Goal: Information Seeking & Learning: Learn about a topic

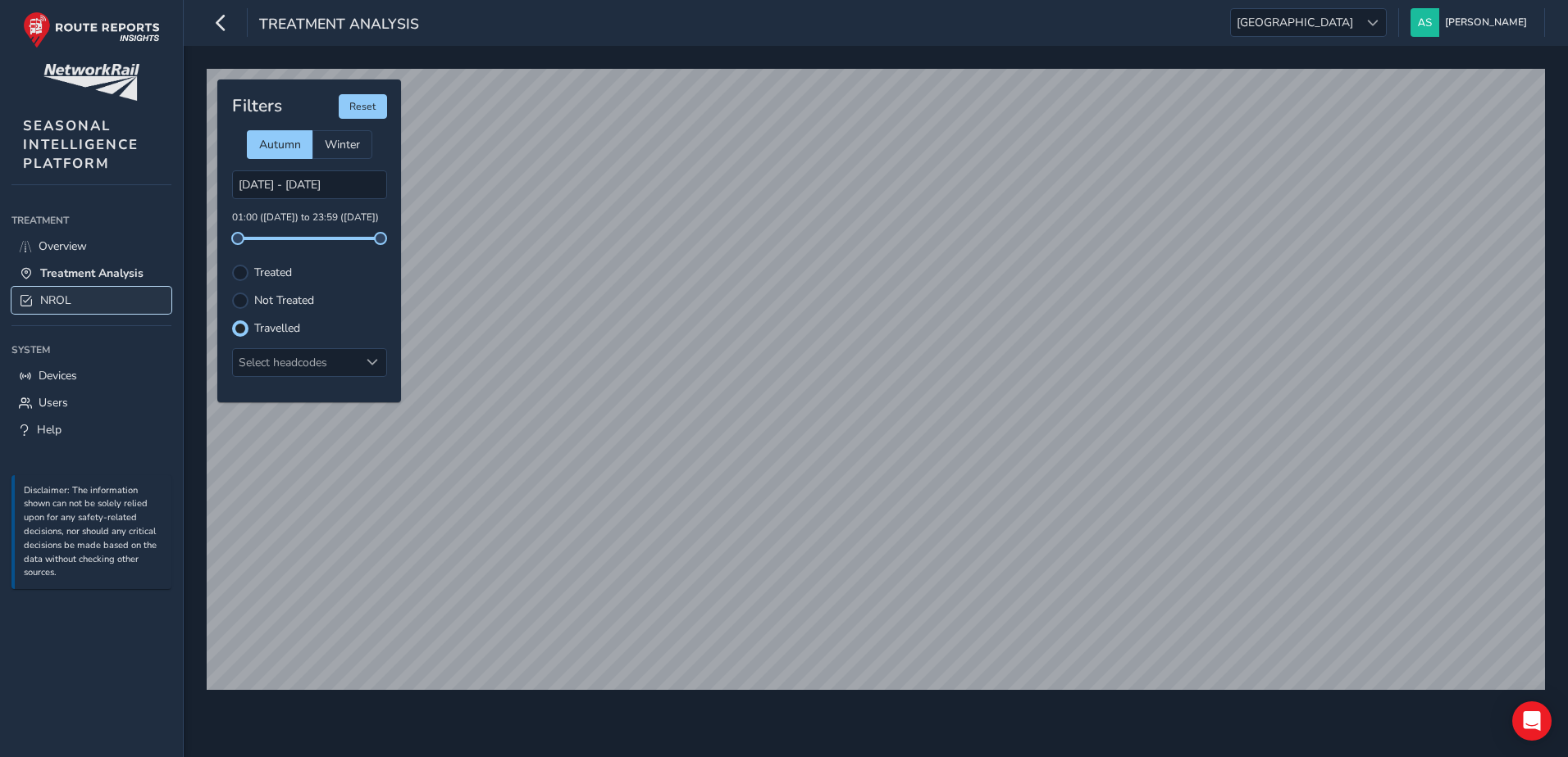
click at [55, 304] on span "NROL" at bounding box center [55, 300] width 31 height 16
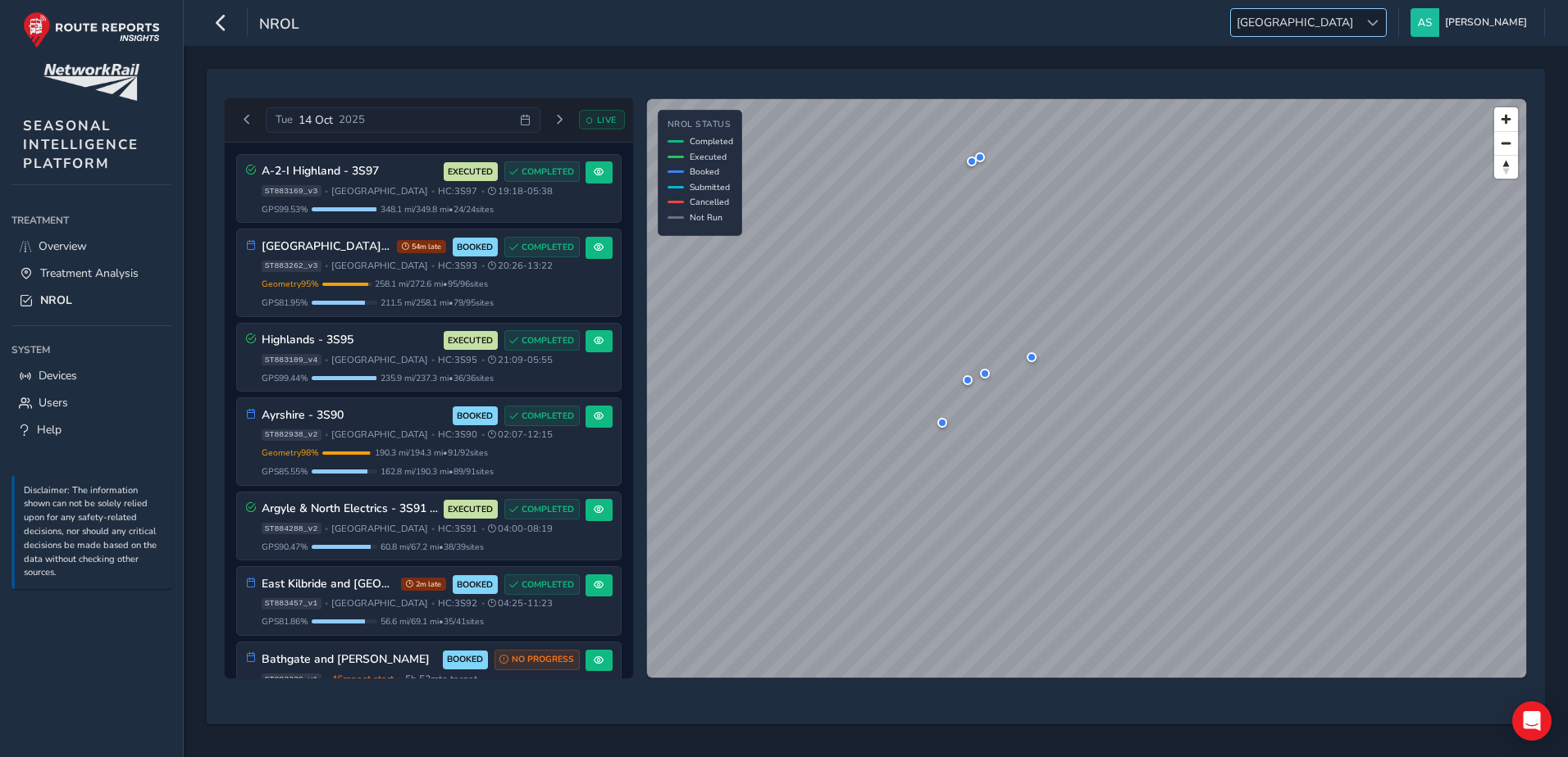
click at [1359, 21] on span "[GEOGRAPHIC_DATA]" at bounding box center [1295, 22] width 128 height 27
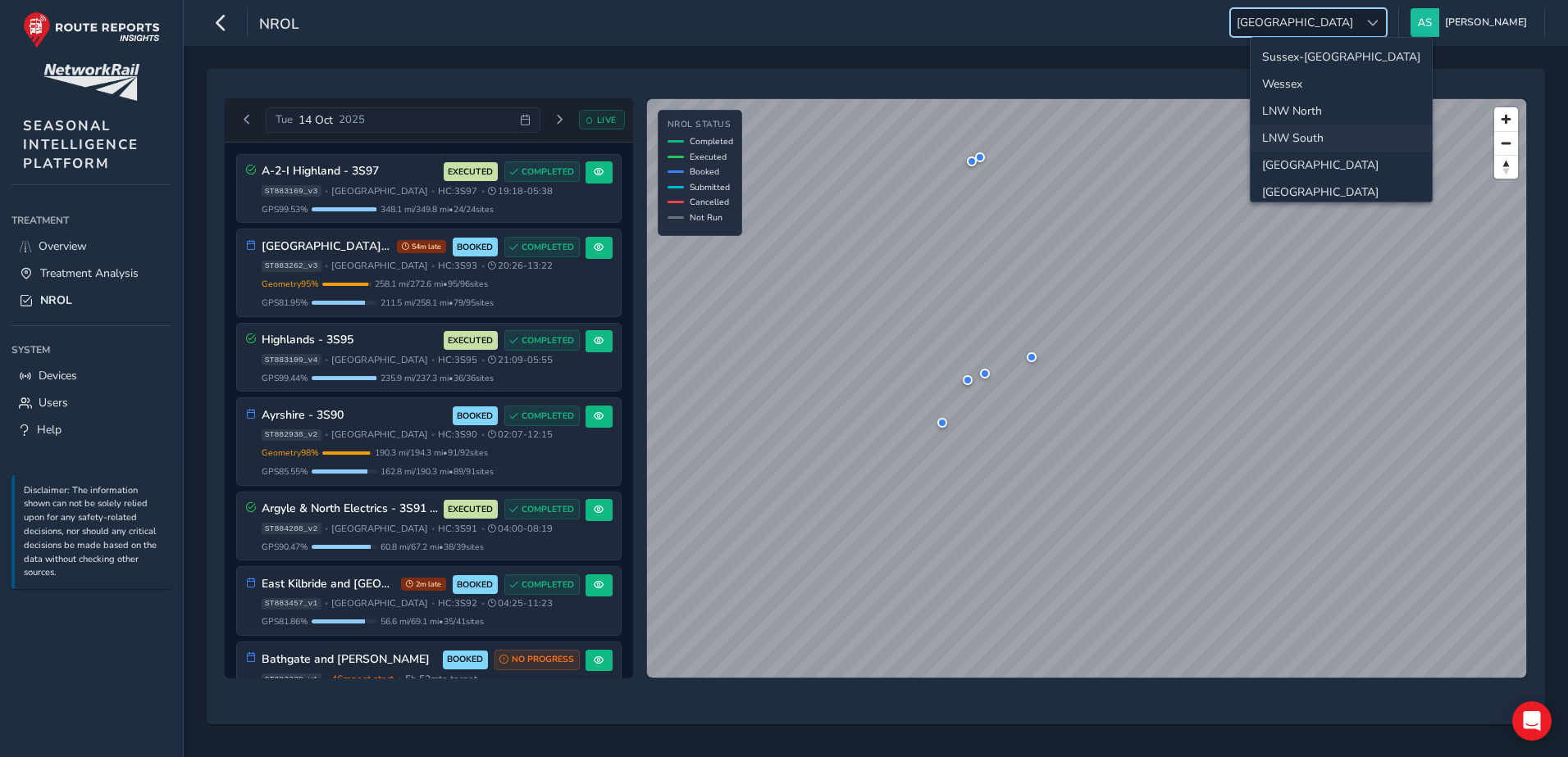
scroll to position [58, 0]
click at [1305, 59] on li "LNW North" at bounding box center [1340, 53] width 181 height 27
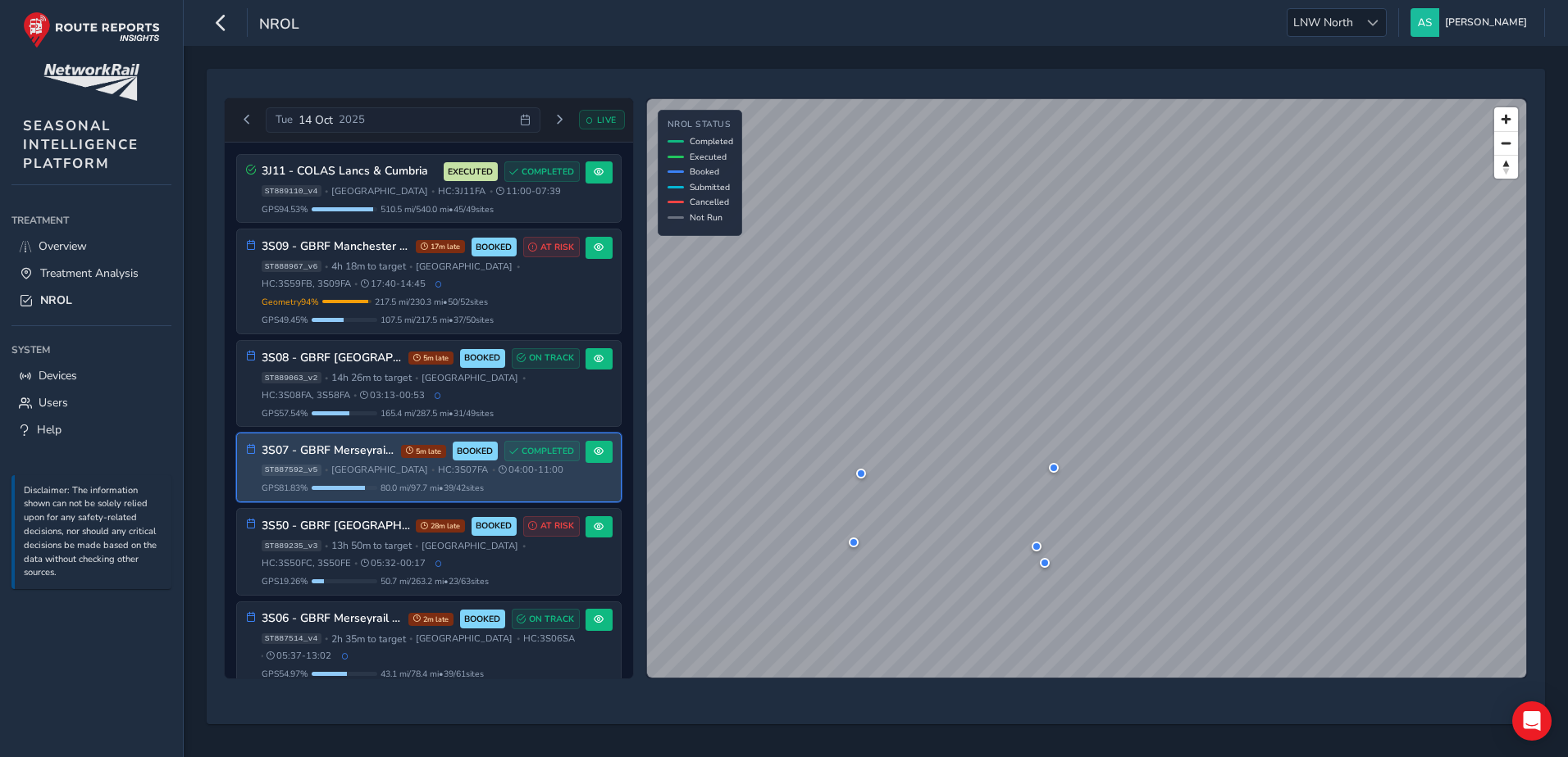
scroll to position [82, 0]
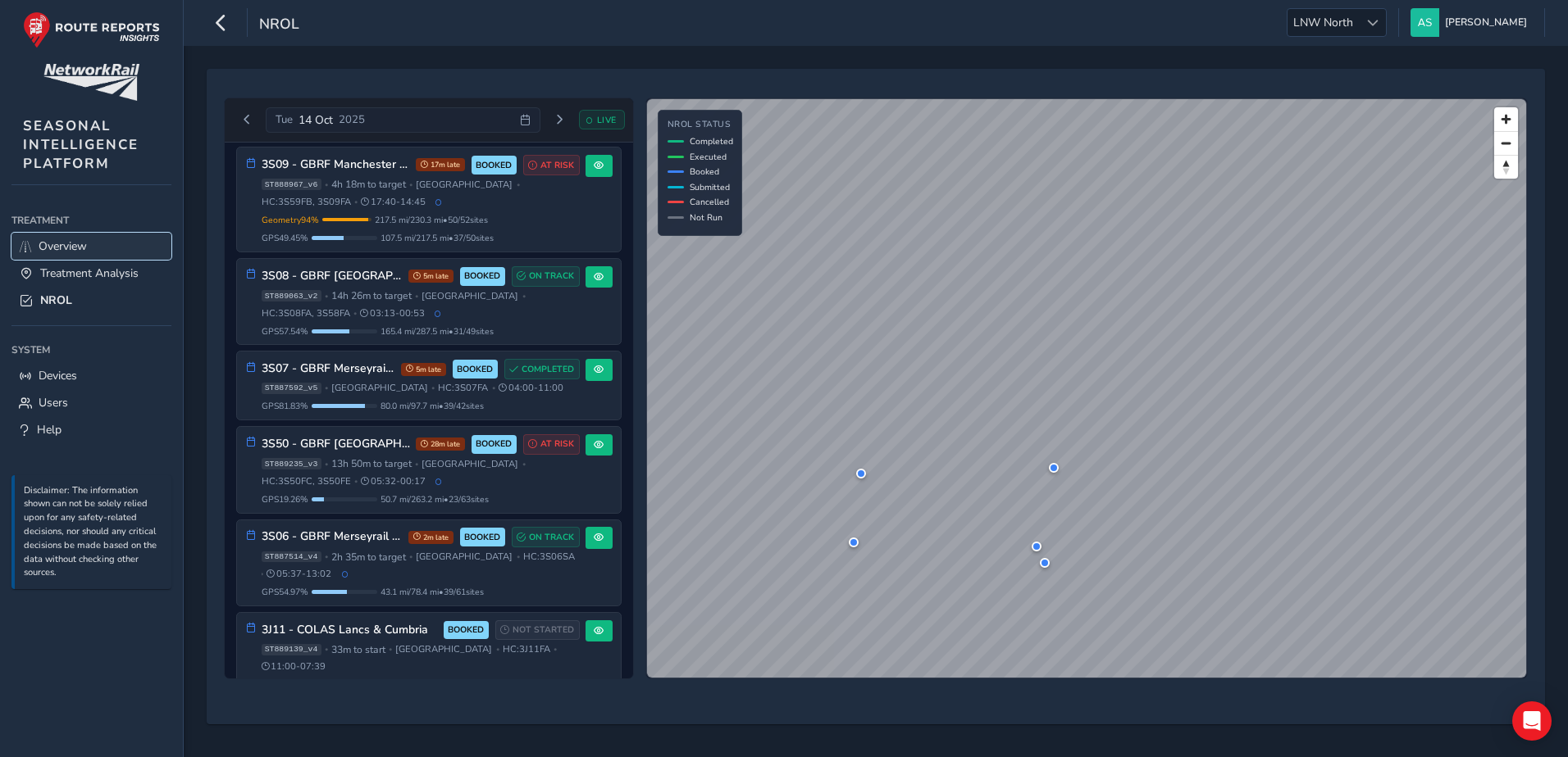
click at [69, 245] on span "Overview" at bounding box center [62, 247] width 48 height 16
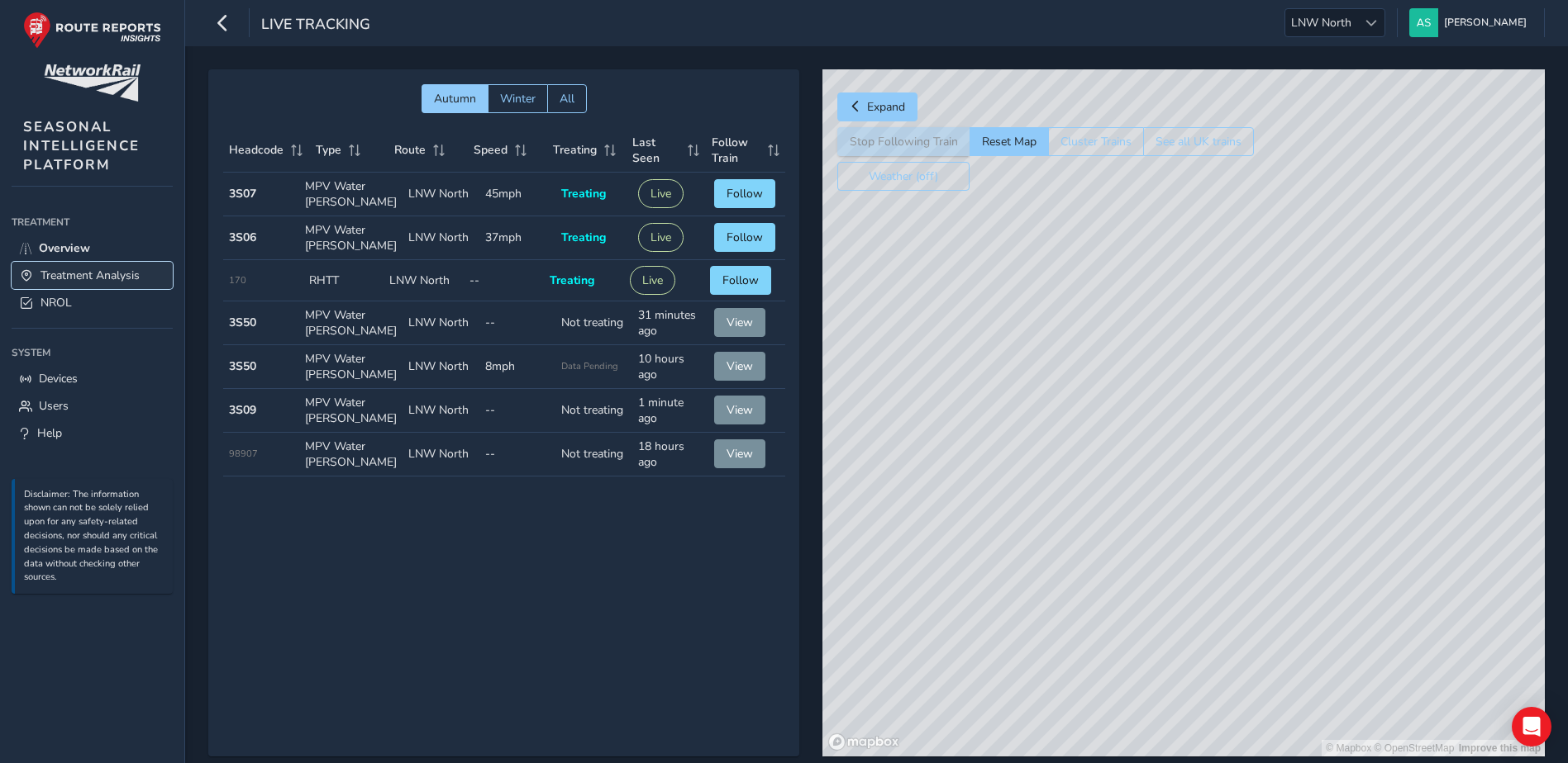
click at [56, 289] on link "Treatment Analysis" at bounding box center [92, 275] width 161 height 27
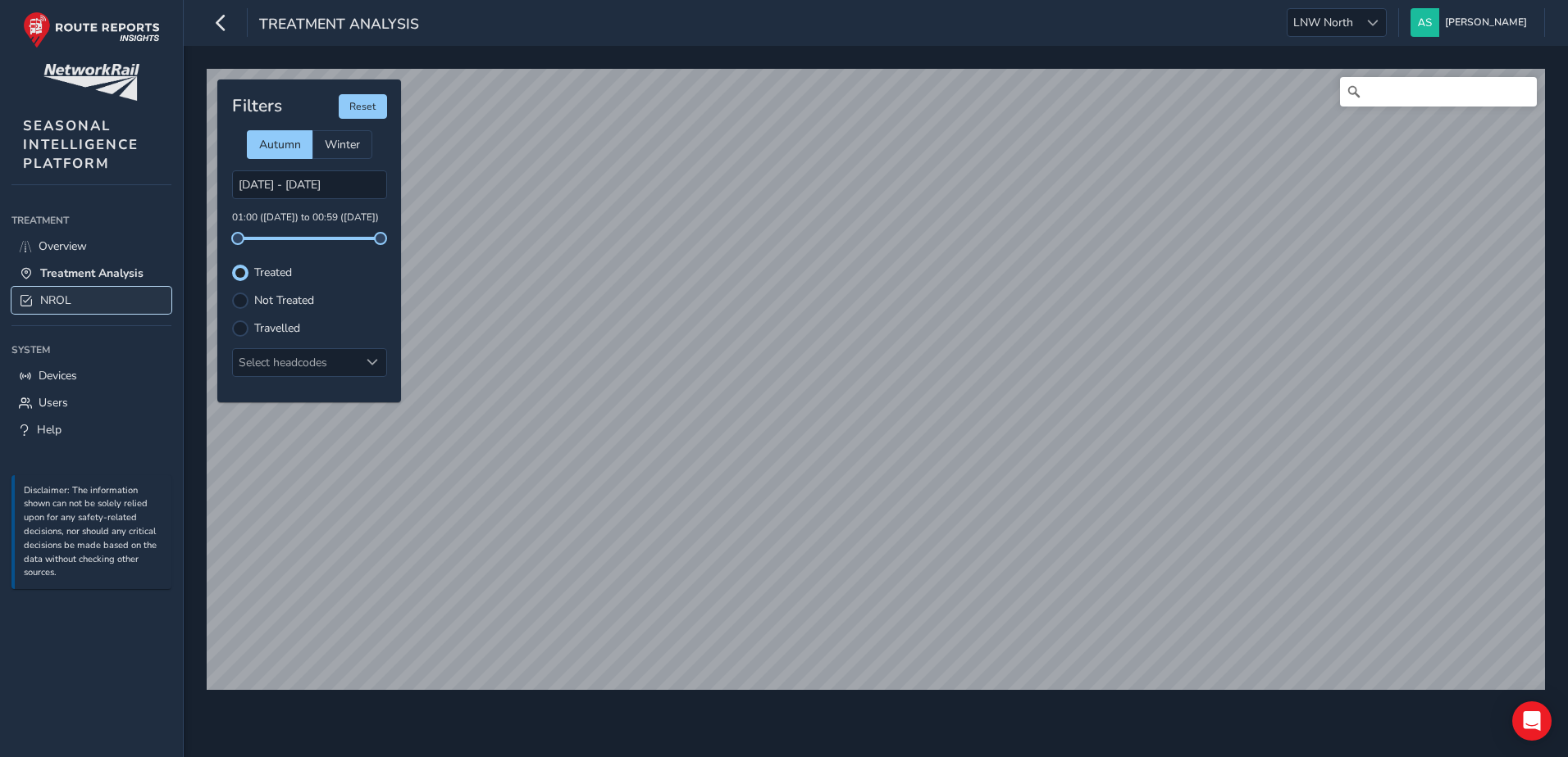
click at [68, 306] on span "NROL" at bounding box center [55, 300] width 31 height 16
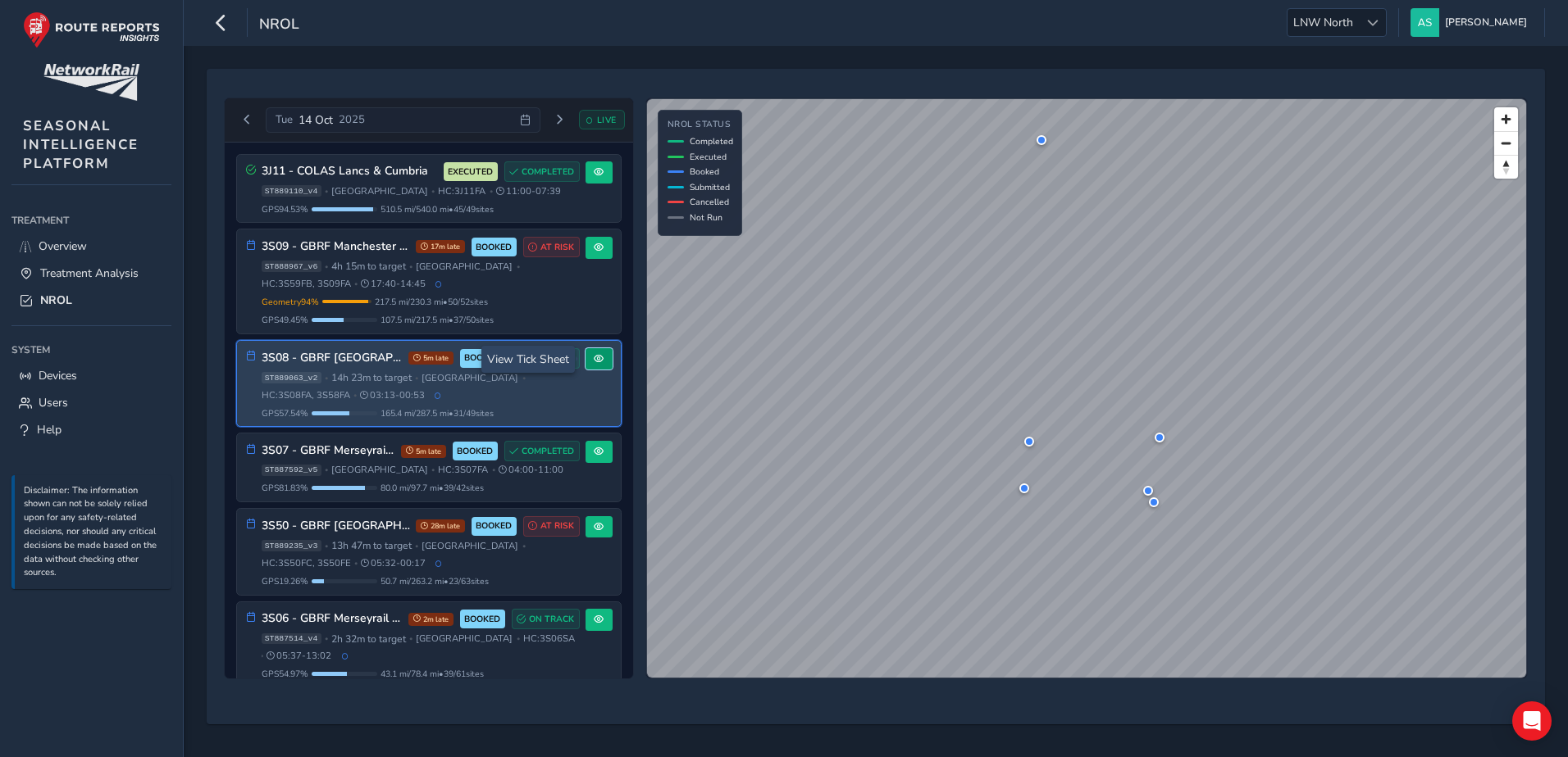
click at [594, 362] on span at bounding box center [598, 358] width 10 height 10
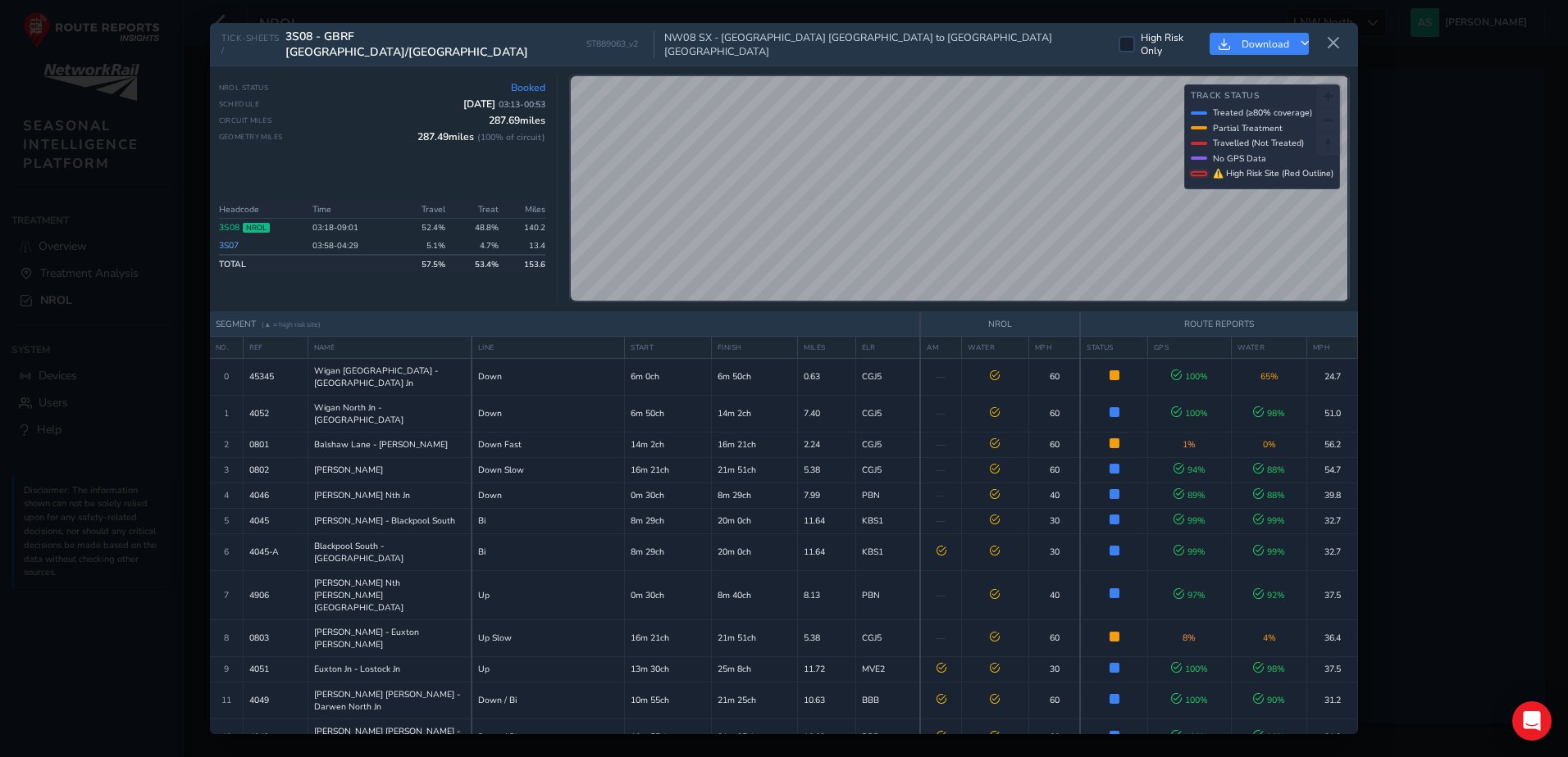
click at [197, 580] on div "TICK-SHEETS / 3S08 - GBRF [GEOGRAPHIC_DATA]/[GEOGRAPHIC_DATA] NW08 SX - [GEOGRA…" at bounding box center [784, 378] width 1568 height 757
click at [1337, 40] on icon at bounding box center [1333, 43] width 15 height 15
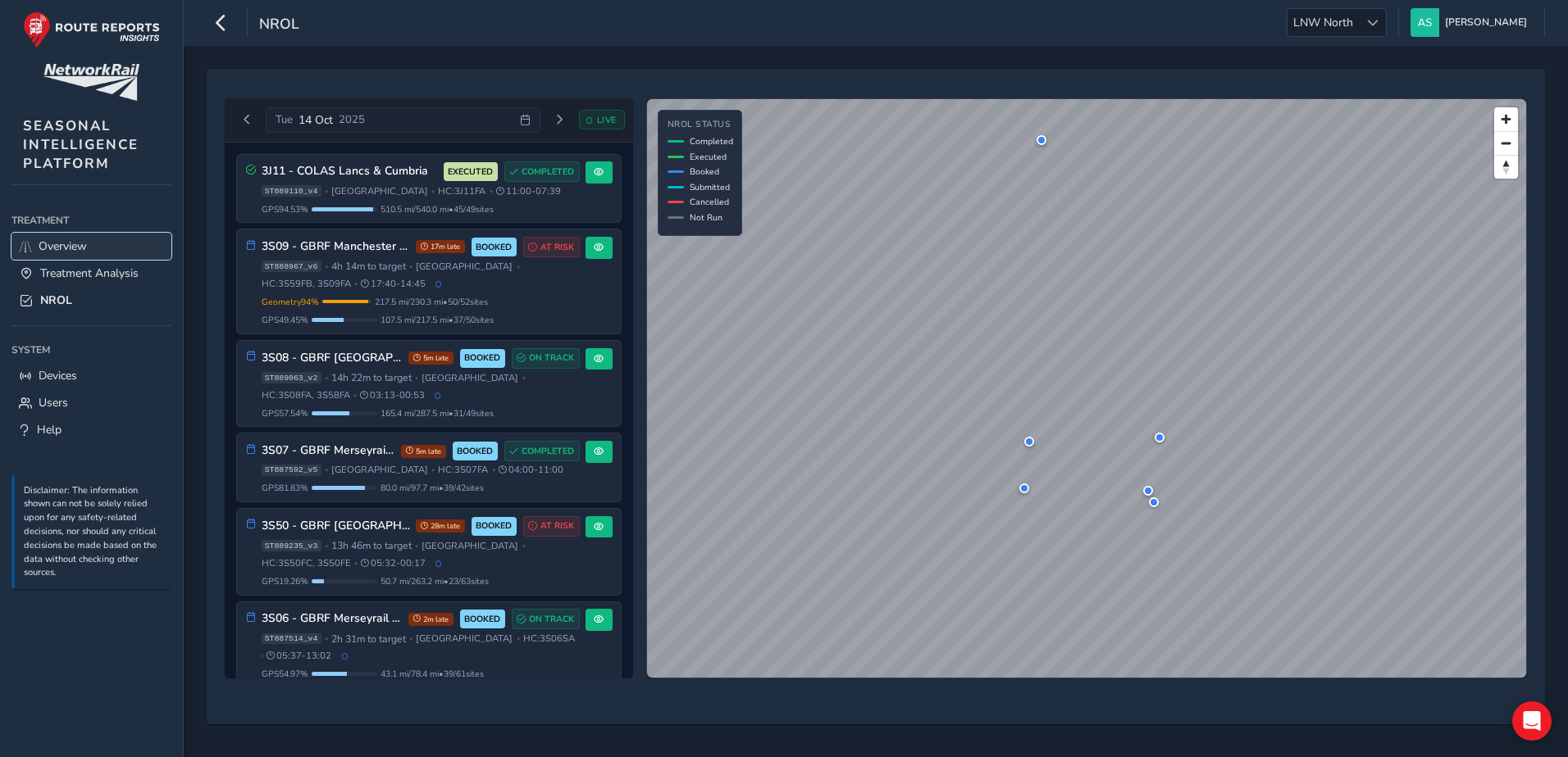
click at [73, 242] on span "Overview" at bounding box center [62, 247] width 48 height 16
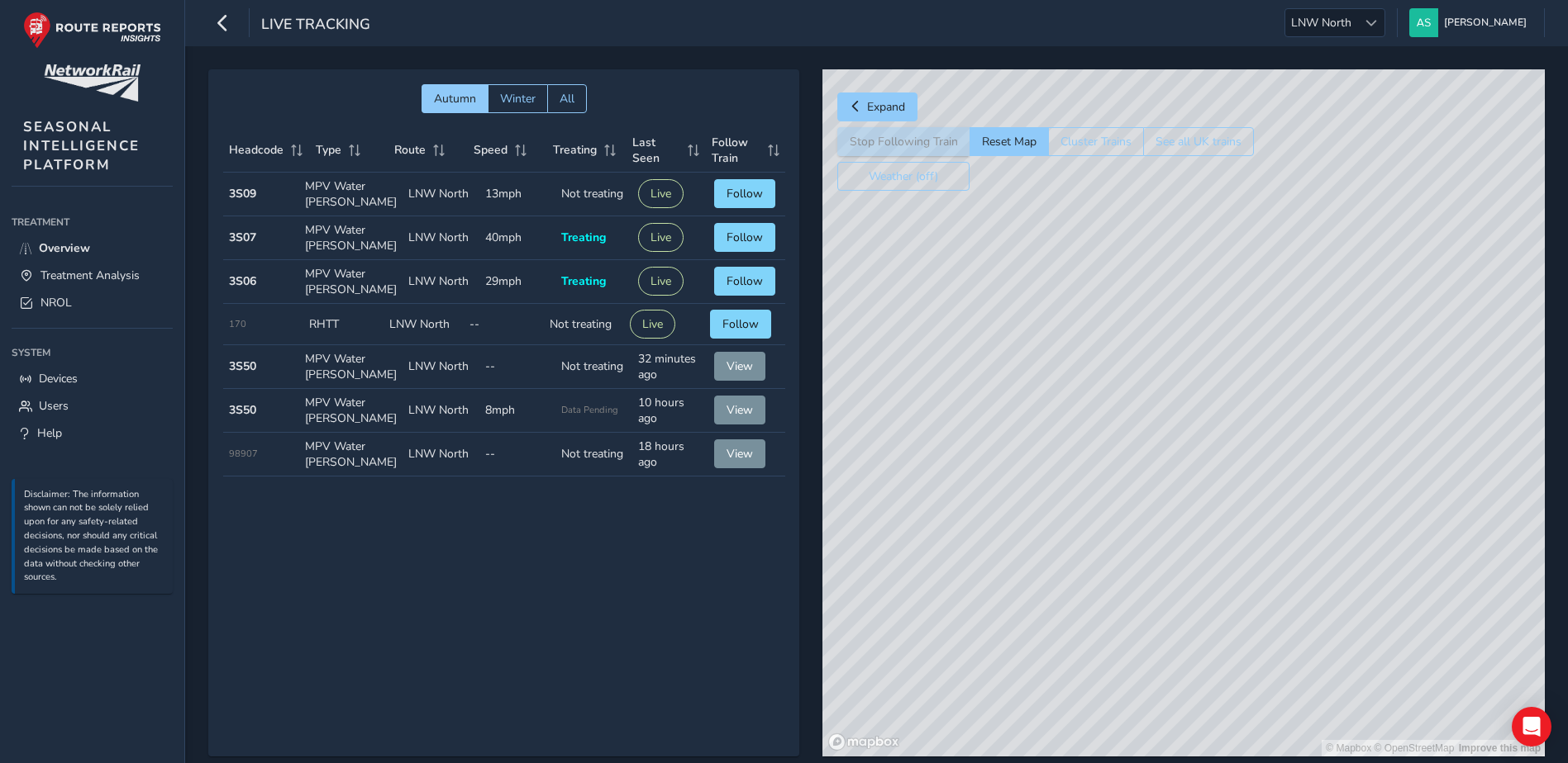
click at [237, 328] on span "170" at bounding box center [238, 324] width 18 height 12
drag, startPoint x: 237, startPoint y: 328, endPoint x: 433, endPoint y: 551, distance: 296.9
click at [433, 551] on div "Autumn Winter All Headcode Type Route Speed Treating Last Seen Follow Train Hea…" at bounding box center [503, 412] width 591 height 688
drag, startPoint x: 1342, startPoint y: 580, endPoint x: 1353, endPoint y: 434, distance: 146.4
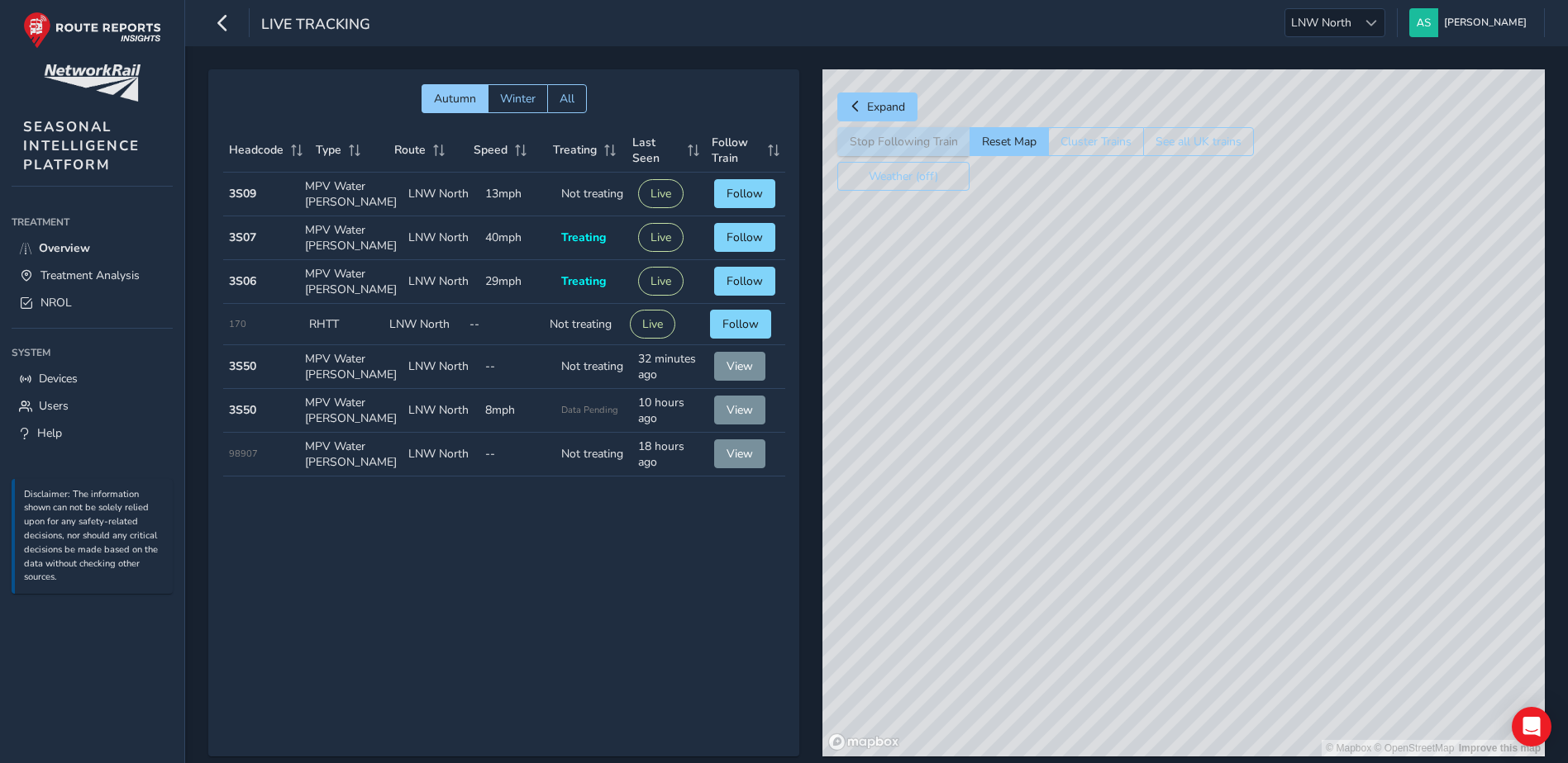
click at [1353, 434] on div "© Mapbox © OpenStreetMap Improve this map" at bounding box center [1184, 412] width 722 height 688
click at [1192, 374] on div "© Mapbox © OpenStreetMap Improve this map" at bounding box center [1184, 412] width 722 height 688
drag, startPoint x: 1203, startPoint y: 279, endPoint x: 1228, endPoint y: 441, distance: 163.9
click at [1228, 441] on div "© Mapbox © OpenStreetMap Improve this map" at bounding box center [1184, 412] width 722 height 688
drag, startPoint x: 1170, startPoint y: 319, endPoint x: 1217, endPoint y: 606, distance: 290.8
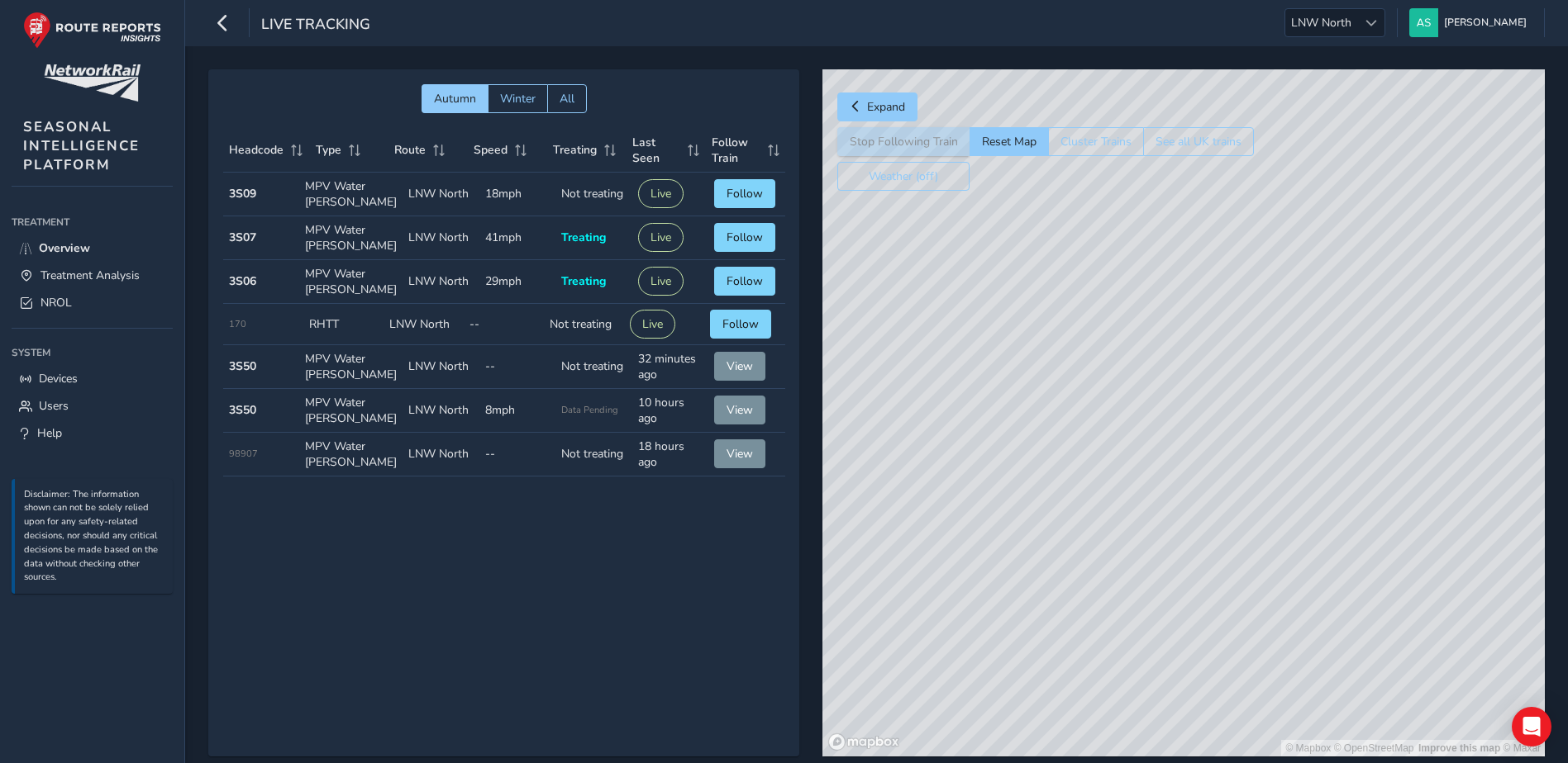
click at [1217, 606] on div "© Mapbox © OpenStreetMap Improve this map © Maxar" at bounding box center [1184, 412] width 722 height 688
click at [1255, 577] on div "© Mapbox © OpenStreetMap Improve this map © Maxar" at bounding box center [1184, 412] width 722 height 688
click at [740, 366] on span "View" at bounding box center [739, 366] width 27 height 16
